Goal: Task Accomplishment & Management: Use online tool/utility

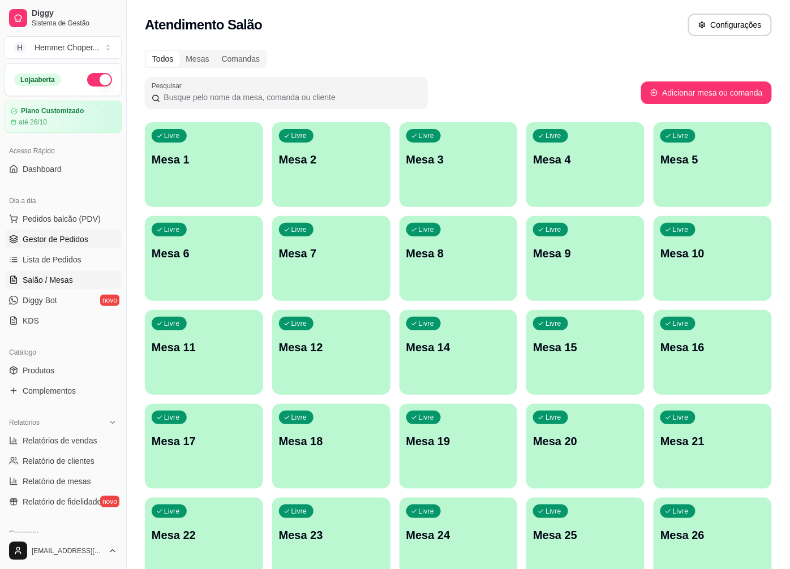
click at [65, 238] on span "Gestor de Pedidos" at bounding box center [56, 239] width 66 height 11
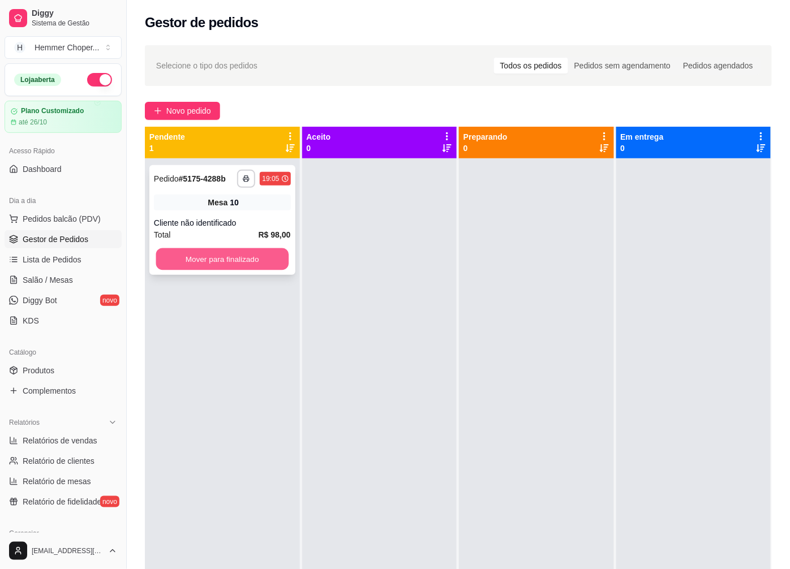
click at [232, 257] on button "Mover para finalizado" at bounding box center [222, 259] width 132 height 22
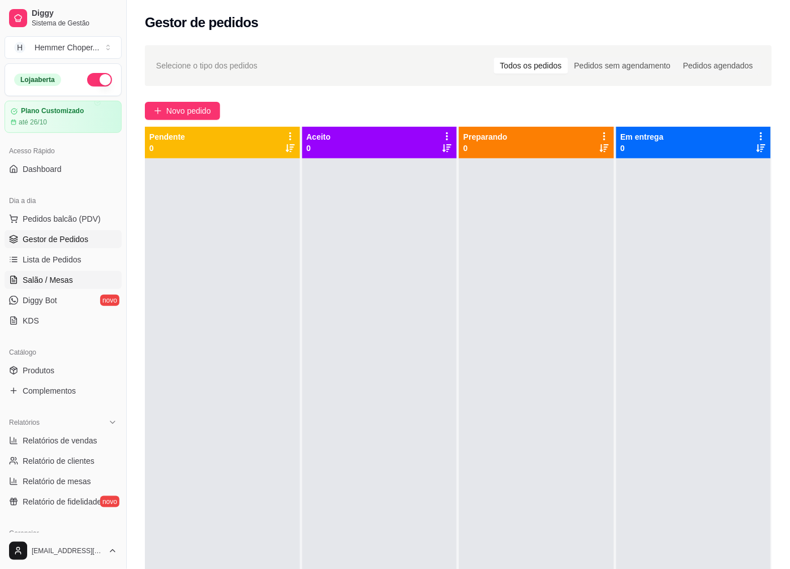
click at [61, 275] on span "Salão / Mesas" at bounding box center [48, 279] width 50 height 11
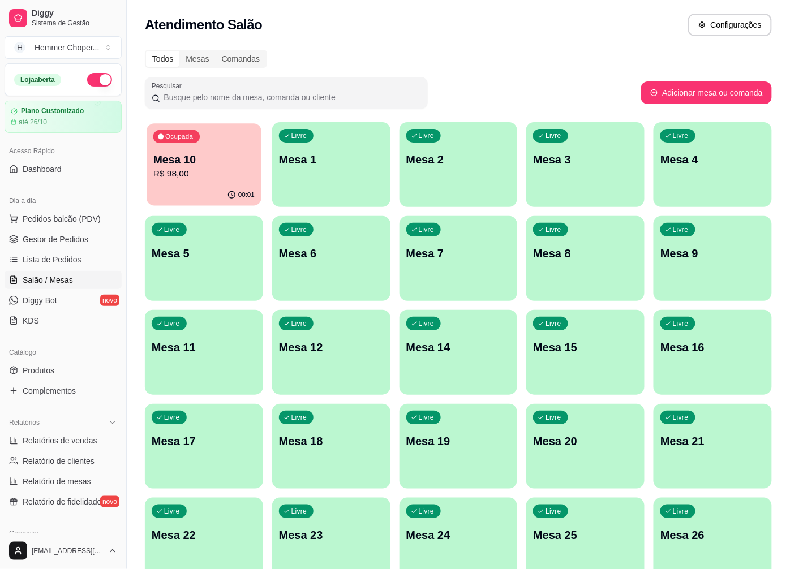
click at [217, 189] on div "00:01" at bounding box center [203, 194] width 115 height 21
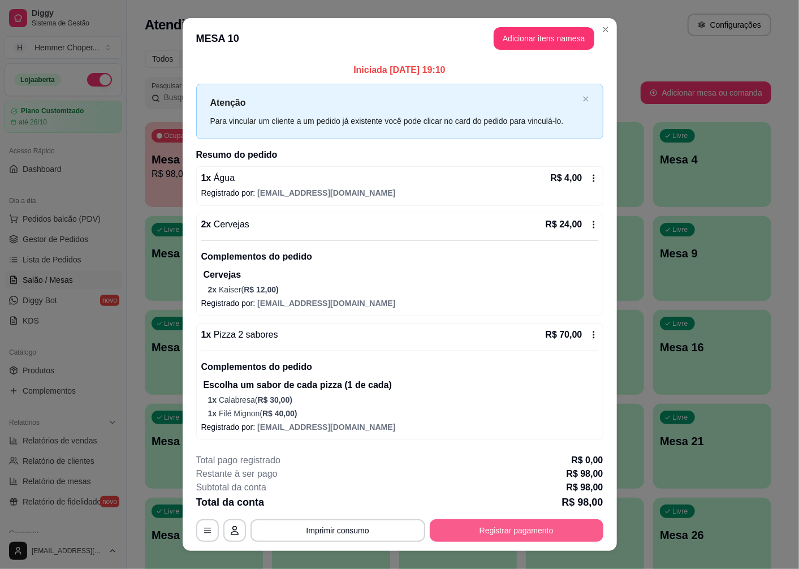
click at [488, 528] on button "Registrar pagamento" at bounding box center [517, 530] width 174 height 23
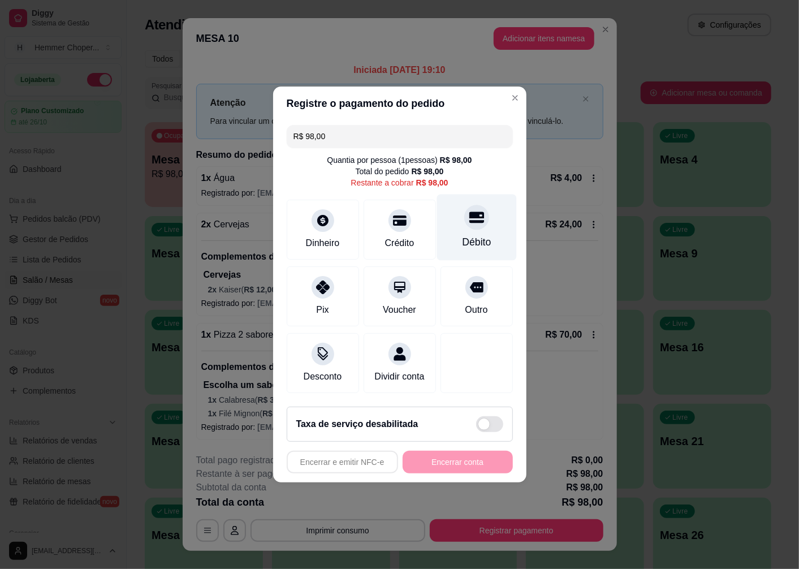
click at [469, 235] on div "Débito" at bounding box center [476, 242] width 29 height 15
type input "R$ 0,00"
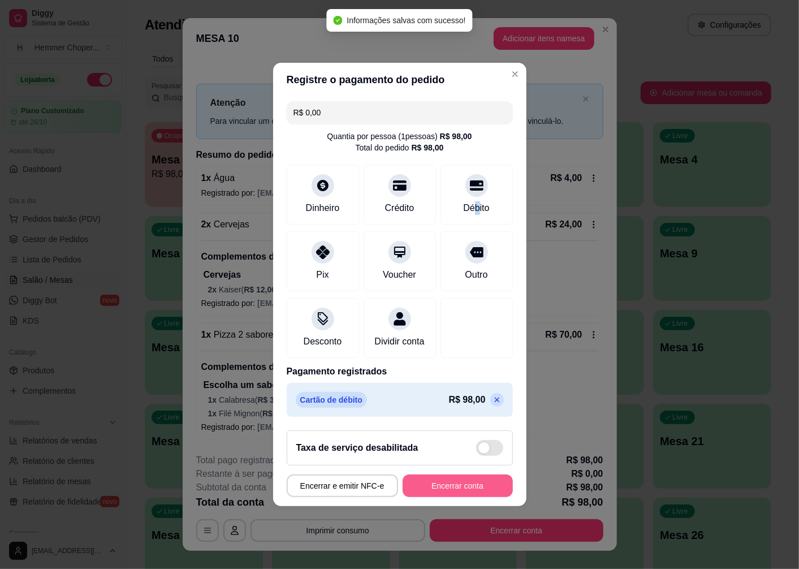
click at [436, 490] on button "Encerrar conta" at bounding box center [458, 486] width 110 height 23
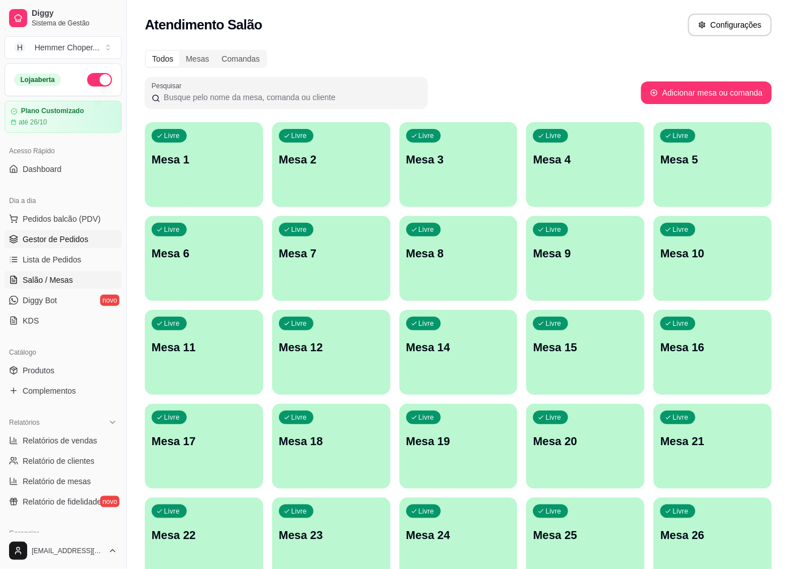
click at [61, 241] on span "Gestor de Pedidos" at bounding box center [56, 239] width 66 height 11
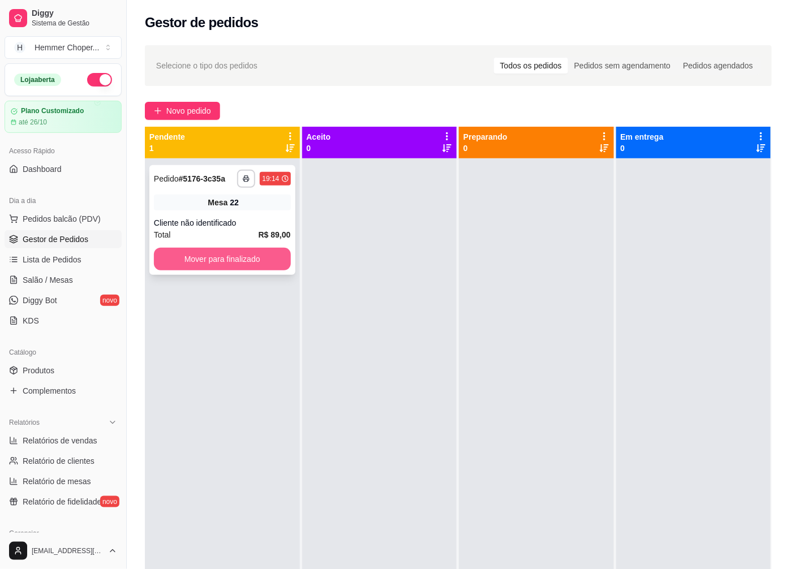
click at [226, 253] on button "Mover para finalizado" at bounding box center [222, 259] width 137 height 23
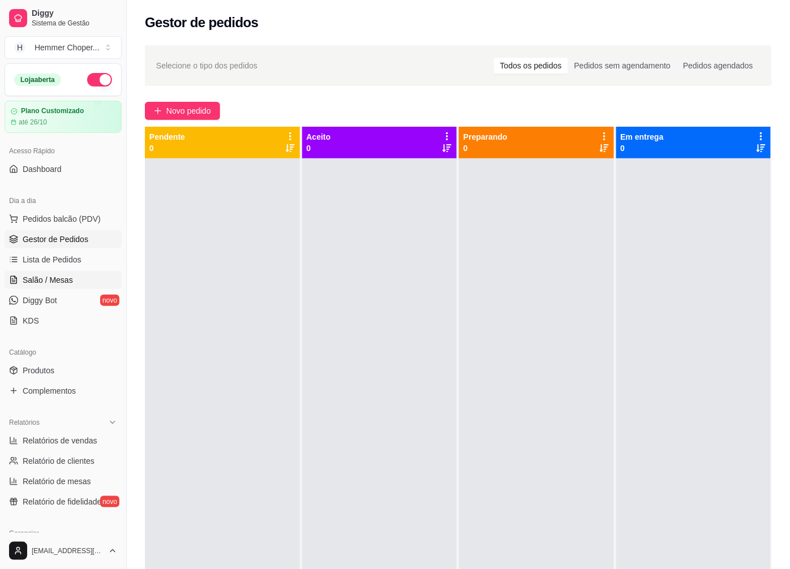
click at [55, 282] on span "Salão / Mesas" at bounding box center [48, 279] width 50 height 11
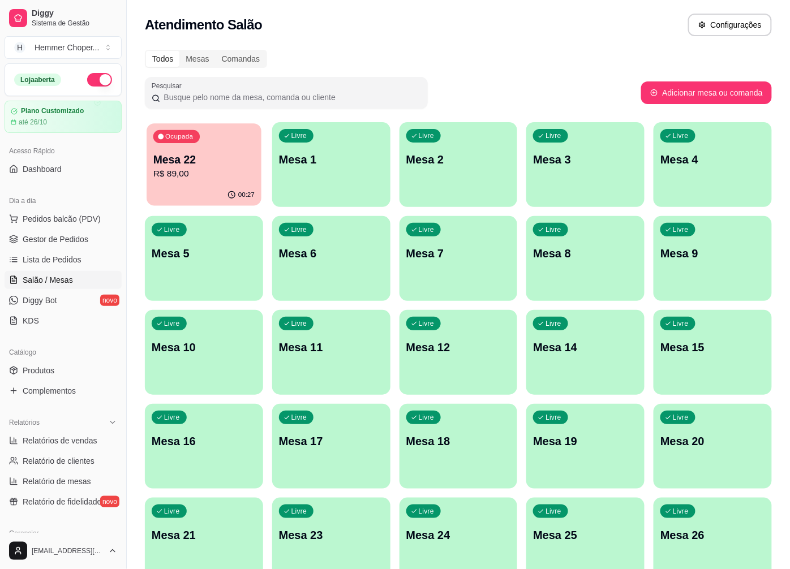
click at [204, 167] on p "R$ 89,00" at bounding box center [203, 173] width 101 height 13
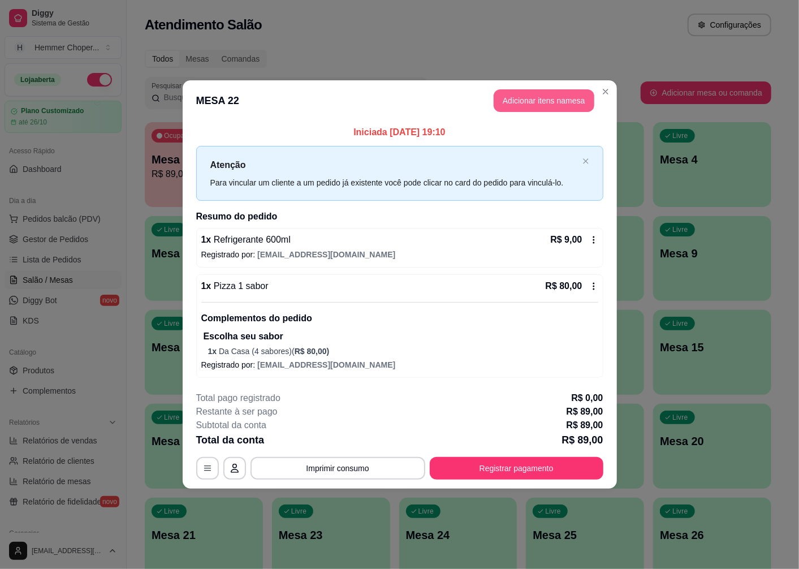
click at [552, 102] on button "Adicionar itens na mesa" at bounding box center [544, 100] width 101 height 23
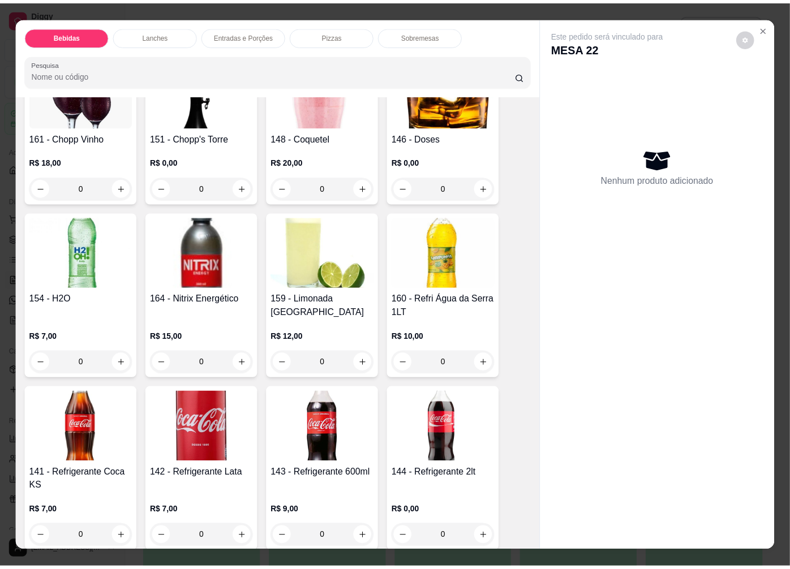
scroll to position [566, 0]
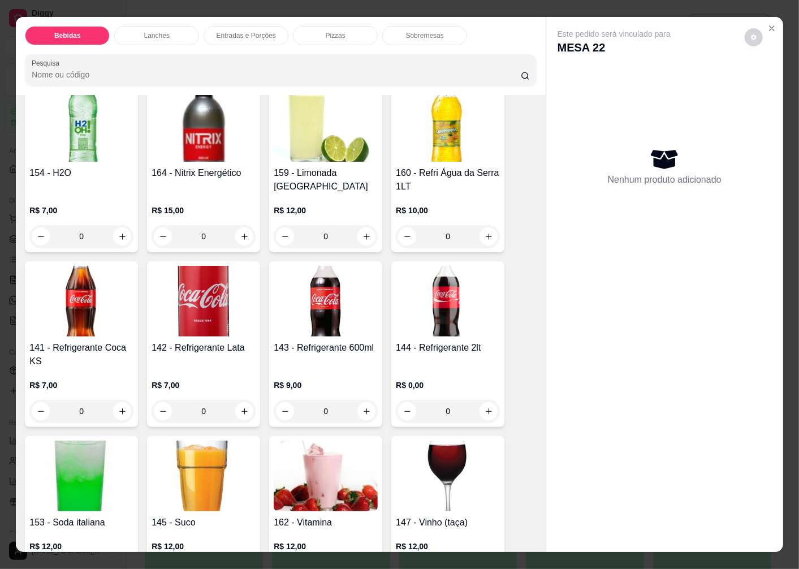
click at [328, 341] on h4 "143 - Refrigerante 600ml" at bounding box center [326, 348] width 104 height 14
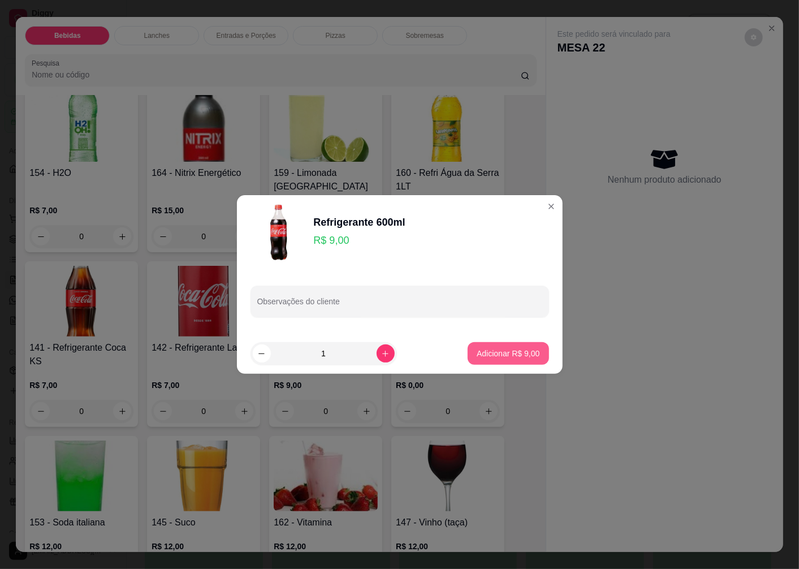
click at [477, 352] on p "Adicionar R$ 9,00" at bounding box center [508, 353] width 63 height 11
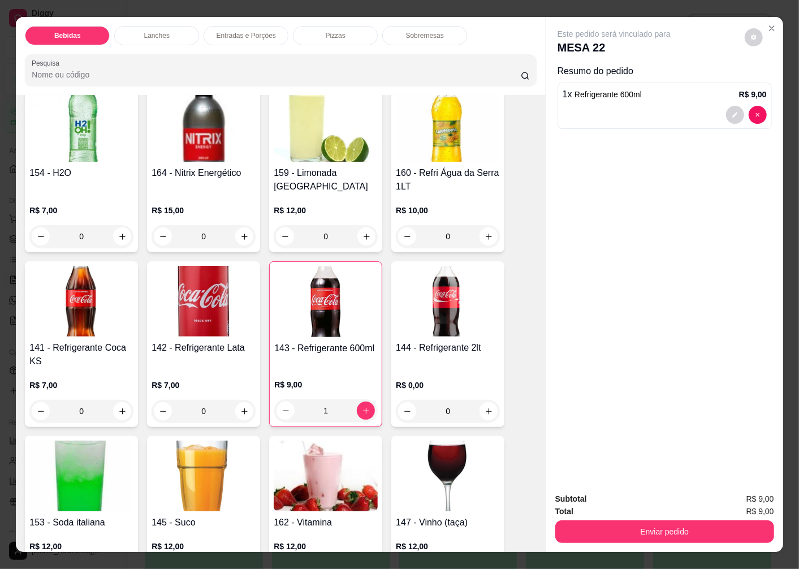
type input "1"
click at [637, 529] on button "Enviar pedido" at bounding box center [665, 531] width 212 height 22
click at [748, 493] on button "Enviar pedido" at bounding box center [745, 499] width 64 height 21
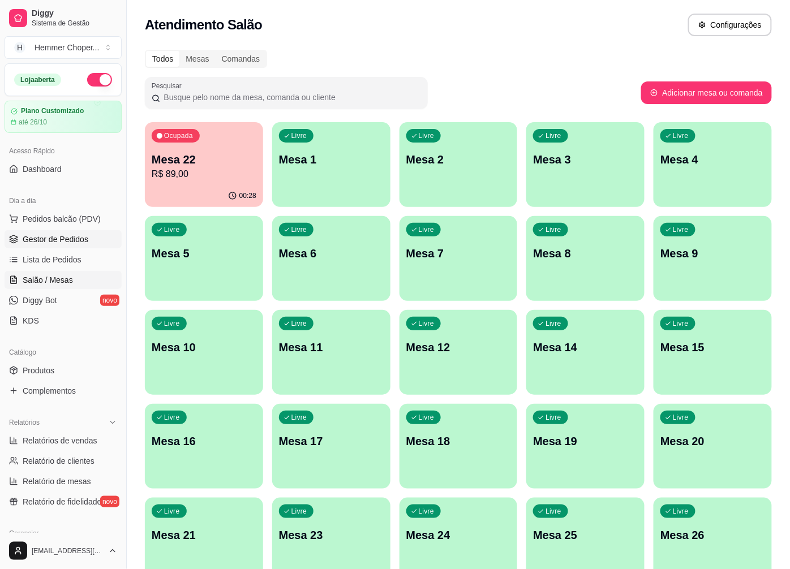
click at [63, 244] on span "Gestor de Pedidos" at bounding box center [56, 239] width 66 height 11
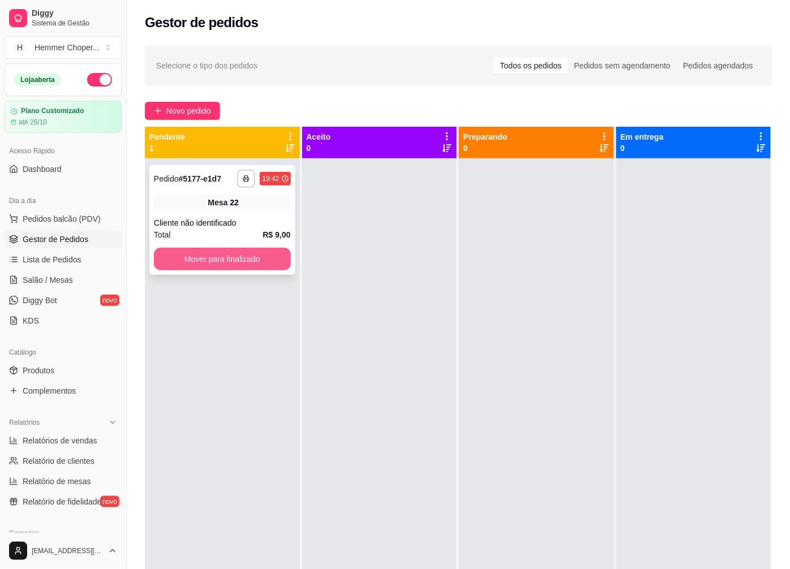
click at [205, 262] on button "Mover para finalizado" at bounding box center [222, 259] width 137 height 23
